Goal: Task Accomplishment & Management: Manage account settings

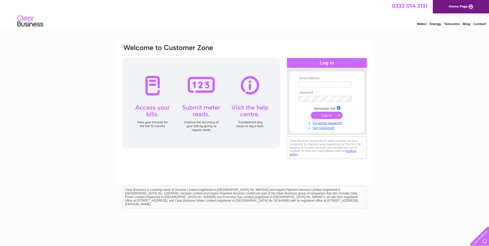
type input "[EMAIL_ADDRESS][DOMAIN_NAME]"
click at [329, 116] on input "submit" at bounding box center [327, 115] width 32 height 7
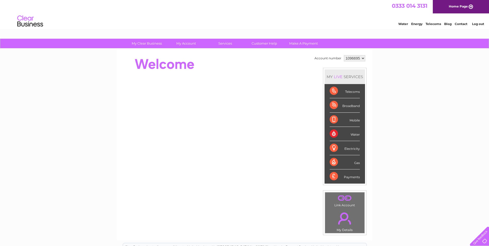
click at [334, 134] on div "Water" at bounding box center [345, 134] width 30 height 14
click at [356, 58] on select "1096695" at bounding box center [354, 58] width 21 height 6
click at [344, 55] on select "1096695" at bounding box center [354, 58] width 21 height 6
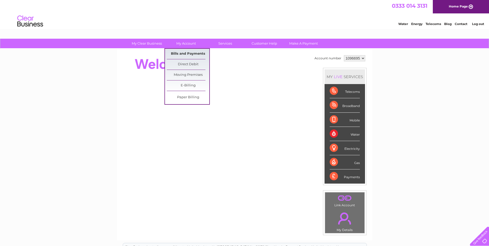
click at [194, 54] on link "Bills and Payments" at bounding box center [188, 54] width 43 height 10
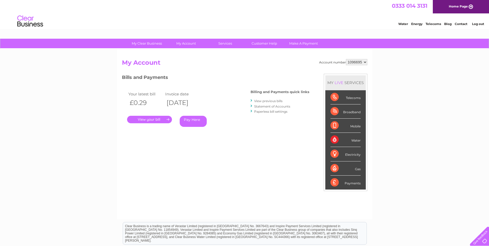
click at [153, 120] on link "." at bounding box center [149, 119] width 45 height 7
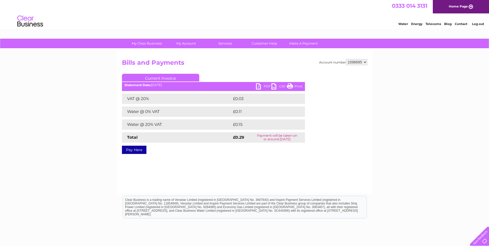
click at [266, 86] on link "PDF" at bounding box center [263, 86] width 15 height 7
click at [480, 24] on link "Log out" at bounding box center [478, 24] width 12 height 4
